Goal: Transaction & Acquisition: Purchase product/service

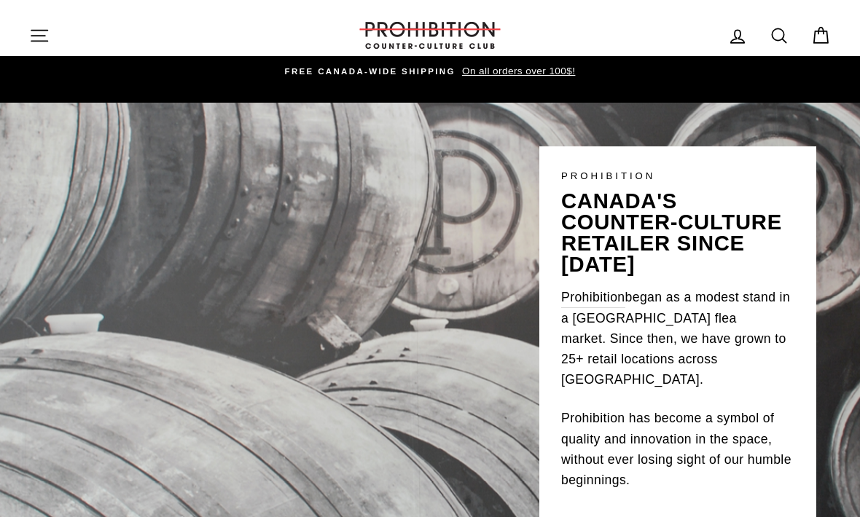
click at [806, 45] on link "Cart" at bounding box center [821, 35] width 38 height 31
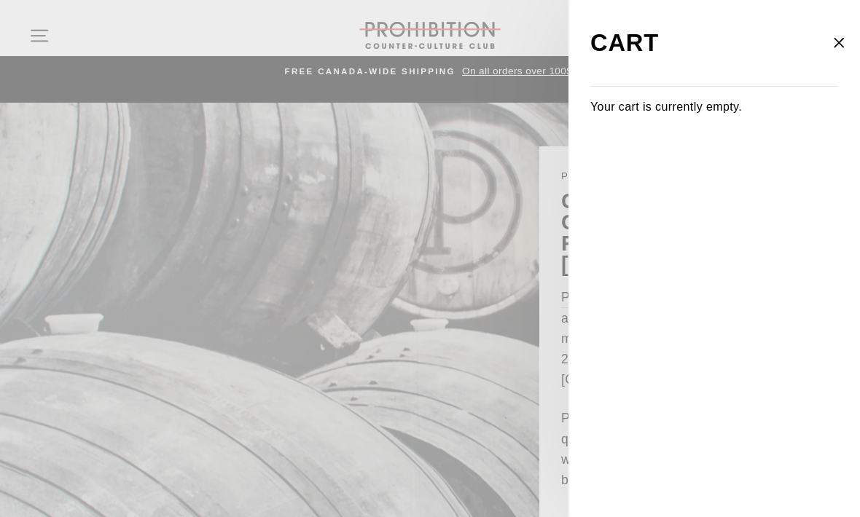
click at [837, 47] on icon "button" at bounding box center [839, 43] width 20 height 20
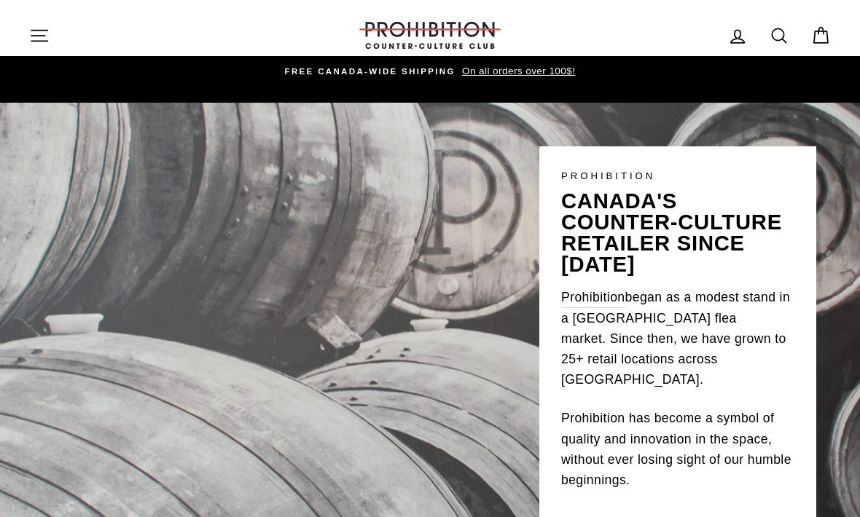
click at [41, 34] on icon "button" at bounding box center [39, 36] width 20 height 20
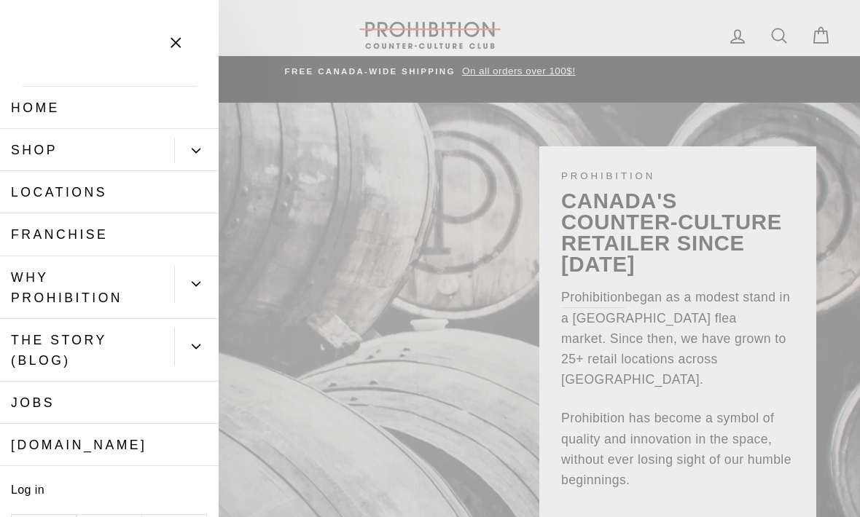
click at [194, 145] on button "Primary" at bounding box center [196, 151] width 44 height 26
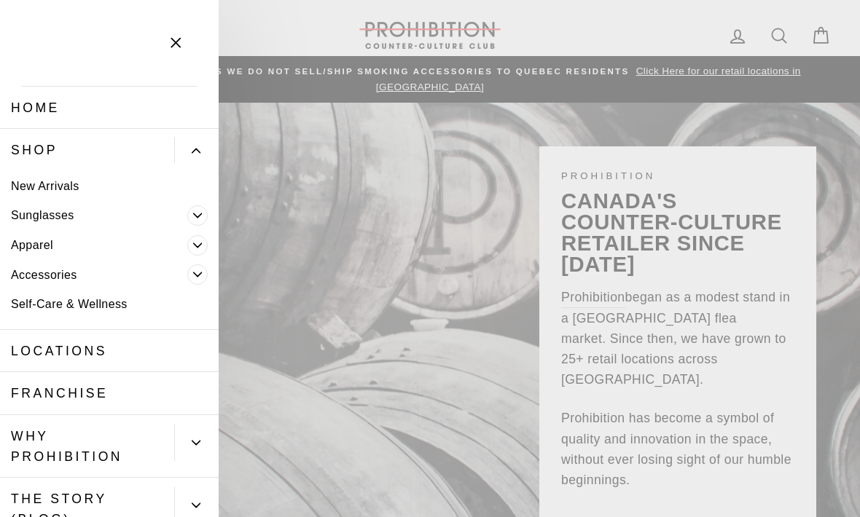
click at [105, 243] on link "Apparel" at bounding box center [93, 245] width 187 height 30
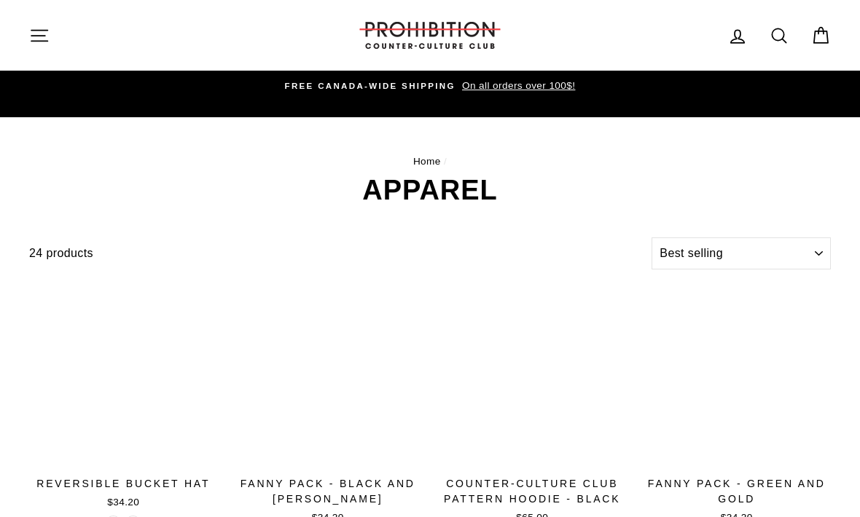
select select "best-selling"
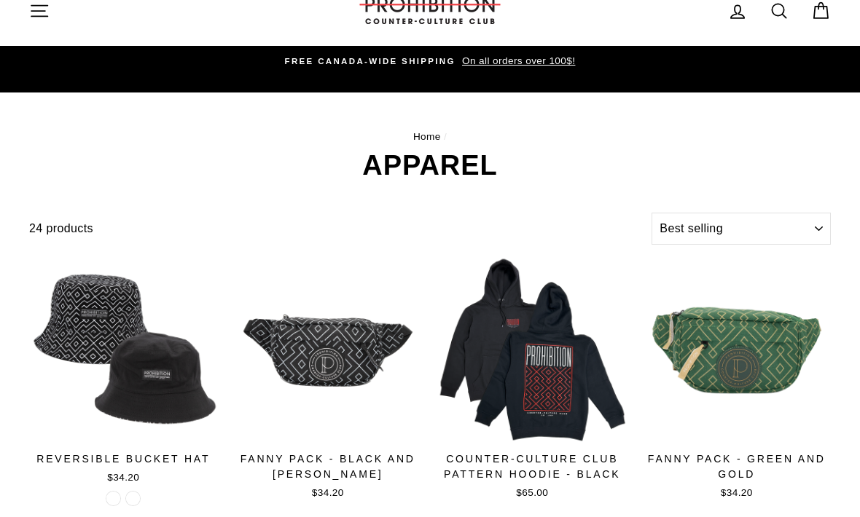
scroll to position [25, 0]
click at [35, 8] on icon "button" at bounding box center [39, 11] width 20 height 20
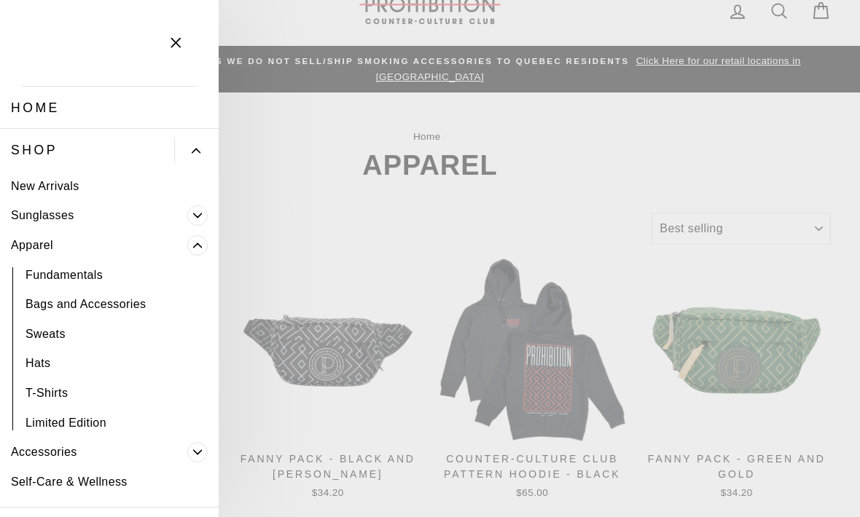
click at [200, 242] on icon "Primary" at bounding box center [197, 245] width 9 height 9
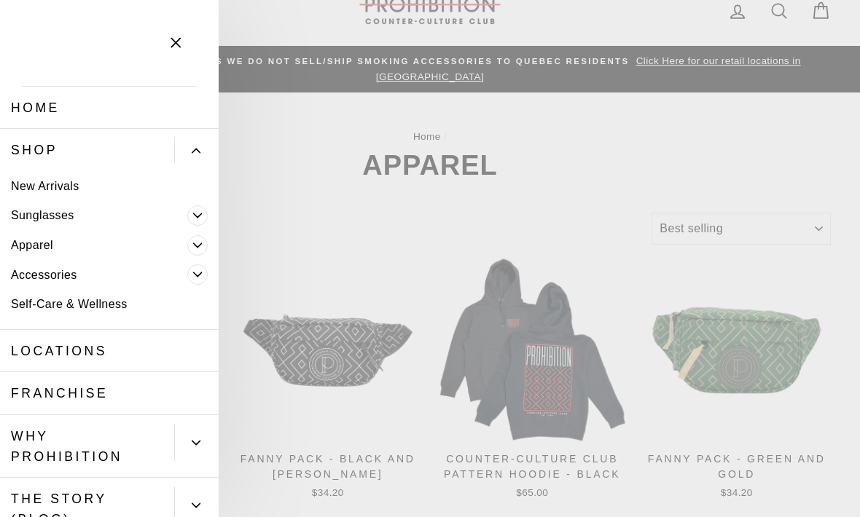
click at [199, 271] on icon "Primary" at bounding box center [197, 274] width 9 height 9
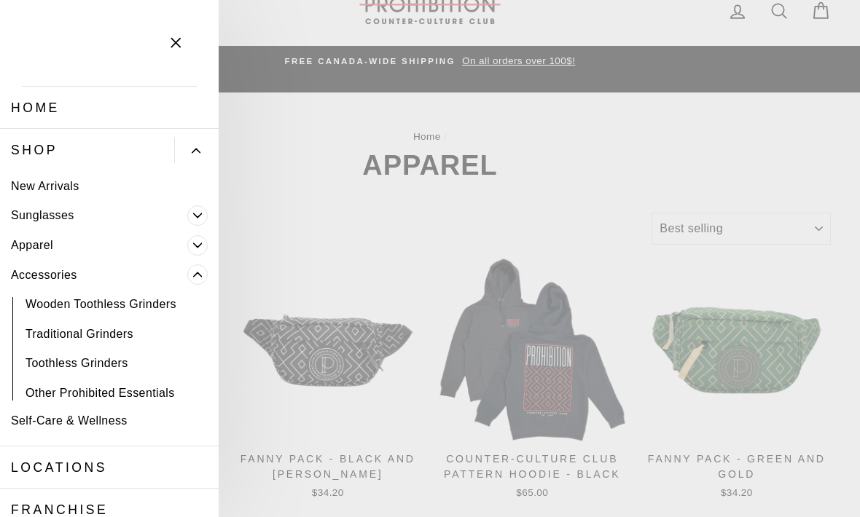
click at [115, 389] on link "Other Prohibited Essentials" at bounding box center [109, 393] width 219 height 30
click at [151, 303] on link "Wooden Toothless Grinders" at bounding box center [109, 305] width 219 height 30
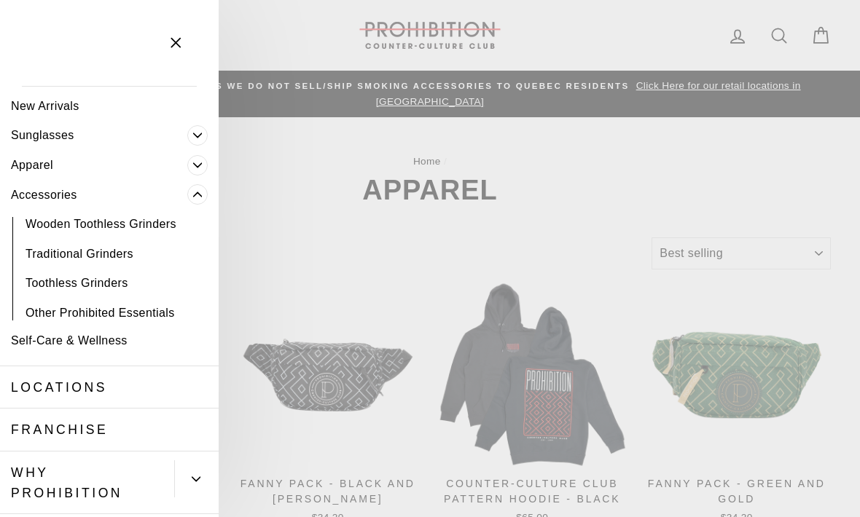
scroll to position [104, 0]
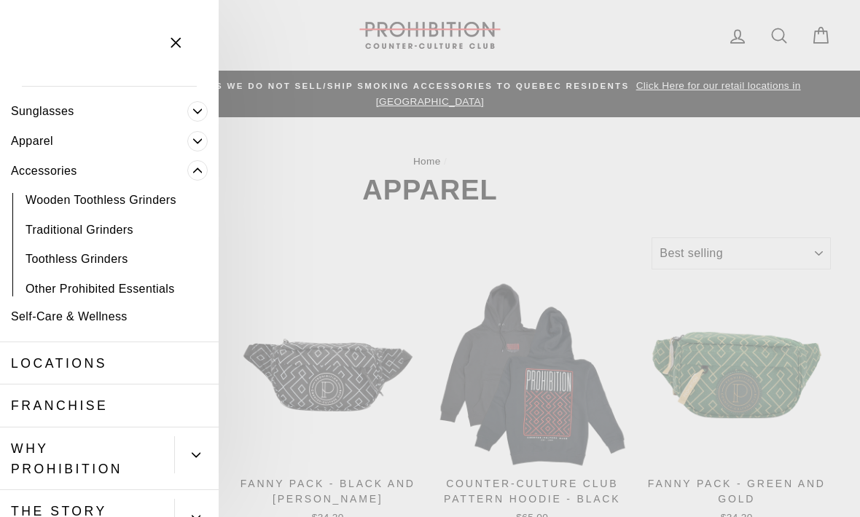
click at [114, 323] on link "Self-Care & Wellness" at bounding box center [109, 317] width 219 height 30
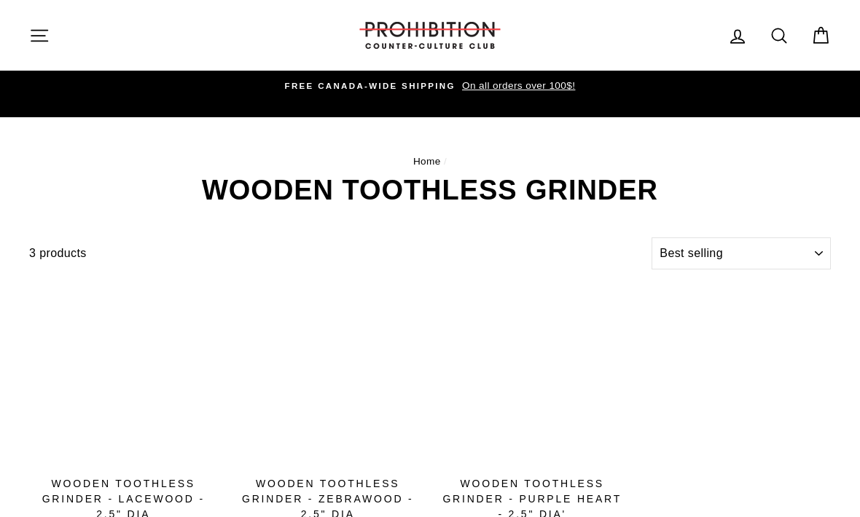
select select "best-selling"
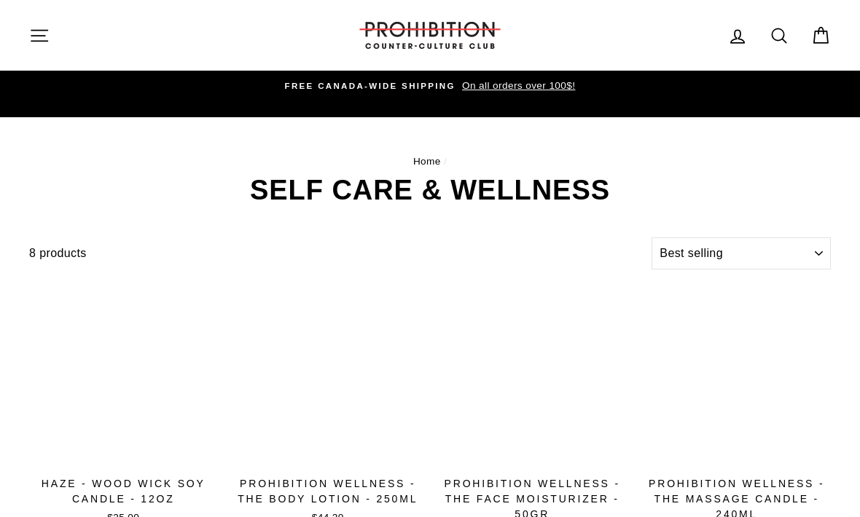
select select "best-selling"
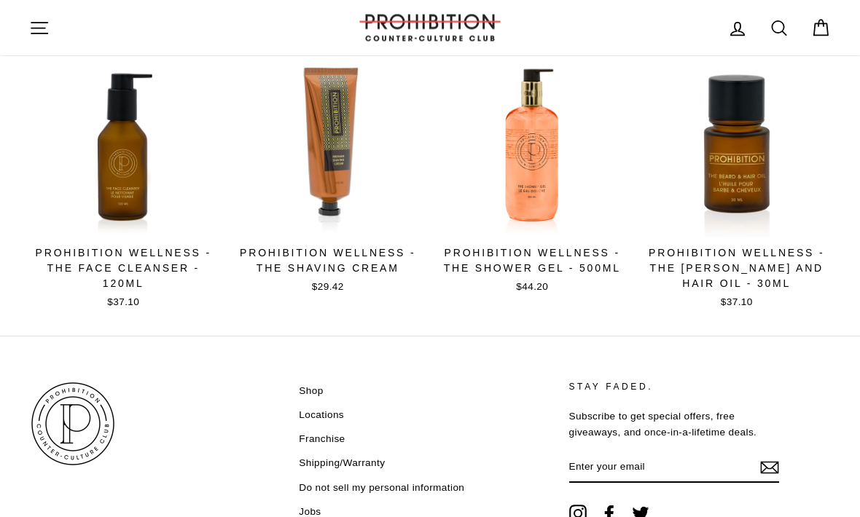
scroll to position [536, 0]
